Goal: Navigation & Orientation: Find specific page/section

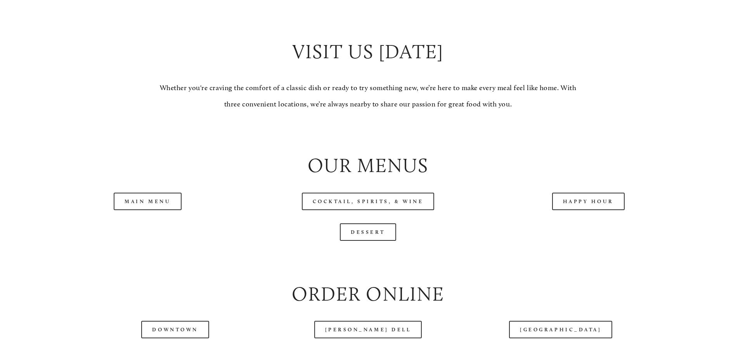
scroll to position [815, 0]
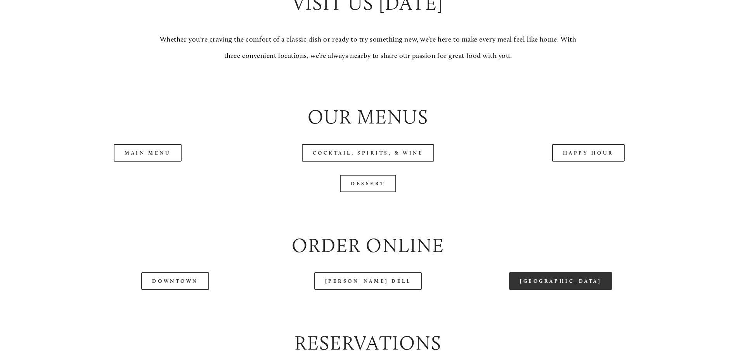
click at [578, 290] on link "[GEOGRAPHIC_DATA]" at bounding box center [560, 280] width 103 height 17
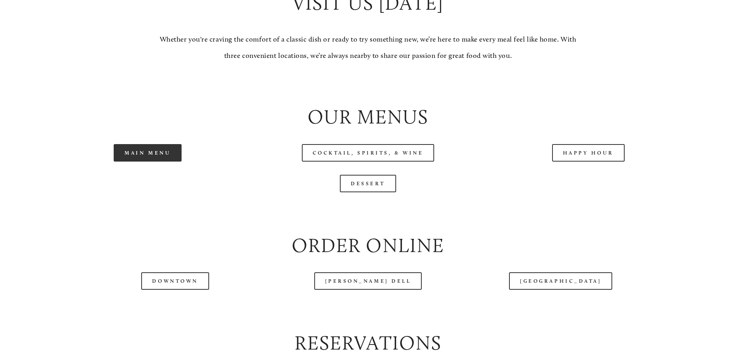
click at [170, 161] on link "Main Menu" at bounding box center [148, 152] width 68 height 17
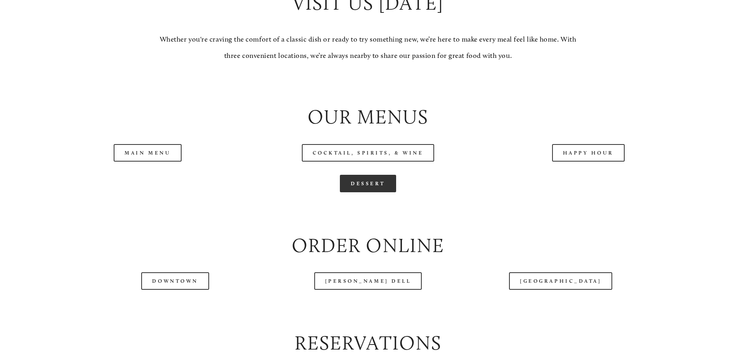
click at [358, 192] on link "Dessert" at bounding box center [368, 183] width 56 height 17
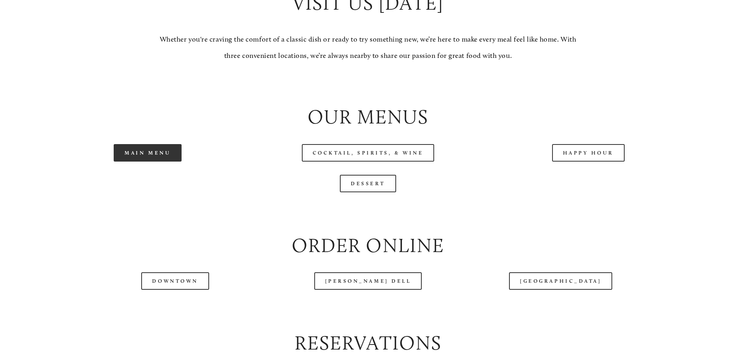
click at [153, 161] on link "Main Menu" at bounding box center [148, 152] width 68 height 17
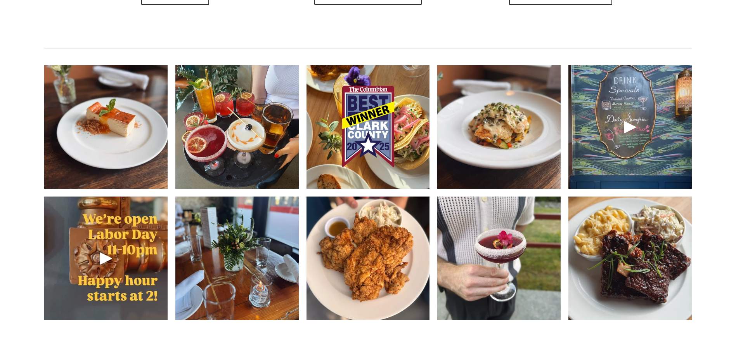
scroll to position [1203, 0]
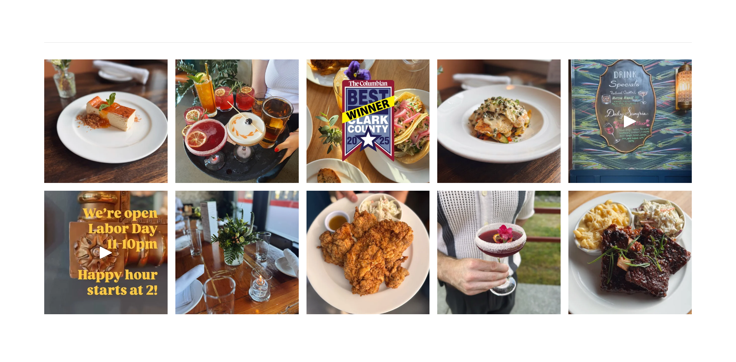
click at [370, 287] on img at bounding box center [368, 252] width 123 height 165
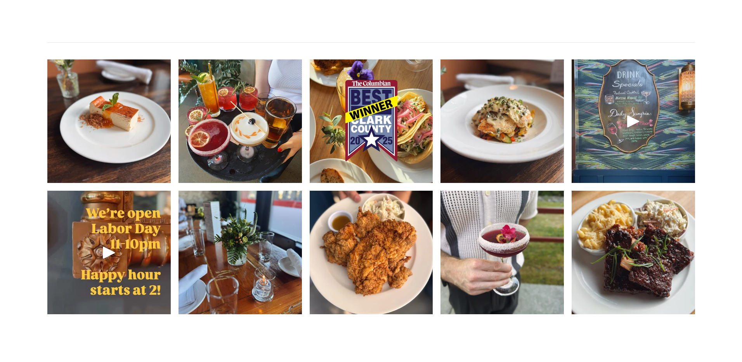
scroll to position [1183, 0]
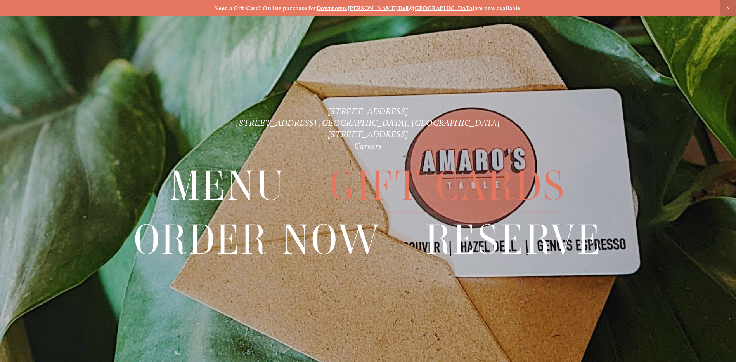
scroll to position [16, 0]
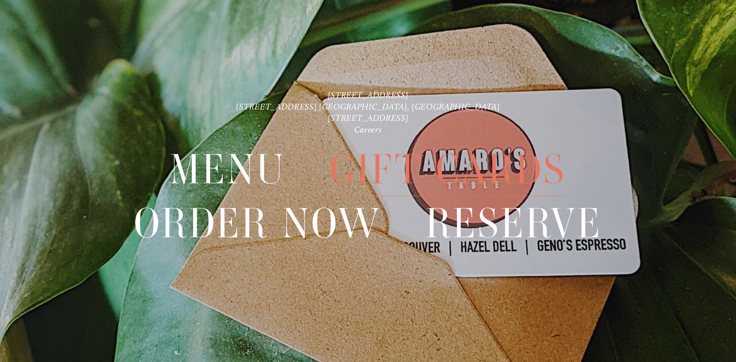
click at [471, 185] on span "Gift Cards" at bounding box center [448, 169] width 236 height 53
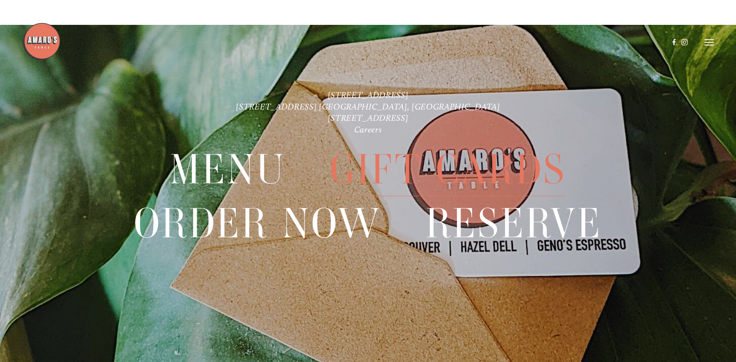
scroll to position [1554, 0]
